Goal: Find specific page/section

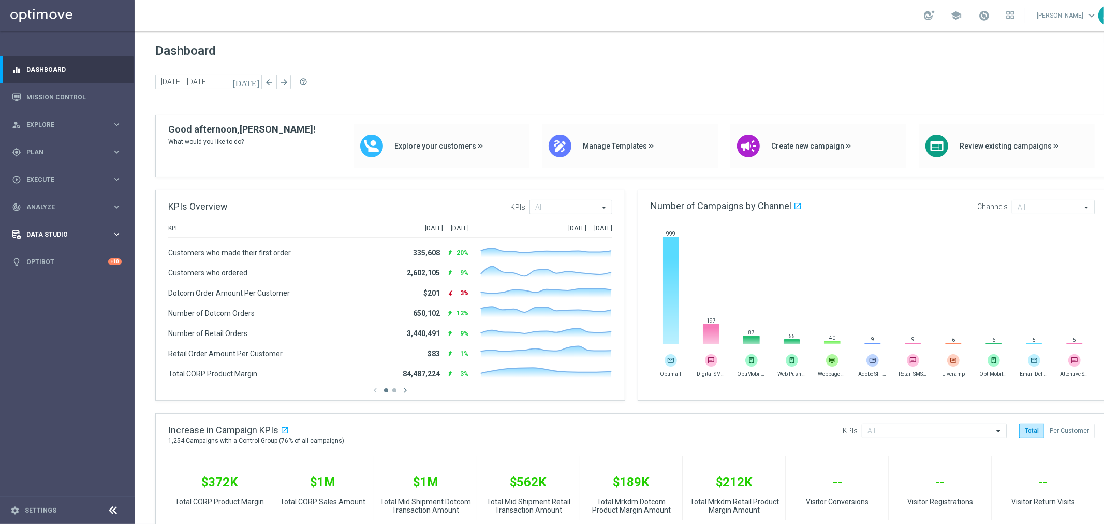
click at [71, 238] on div "Data Studio" at bounding box center [62, 234] width 100 height 9
click at [70, 218] on div "track_changes Analyze keyboard_arrow_right" at bounding box center [66, 206] width 133 height 27
